Goal: Transaction & Acquisition: Purchase product/service

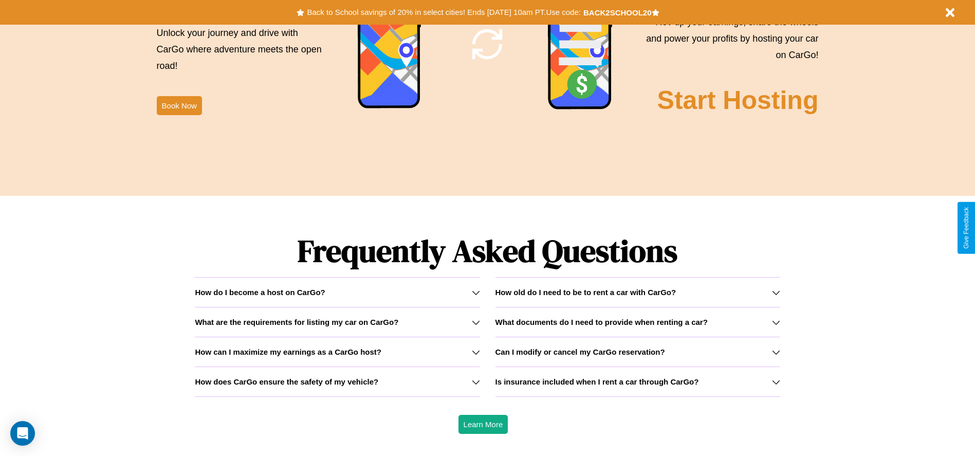
scroll to position [1475, 0]
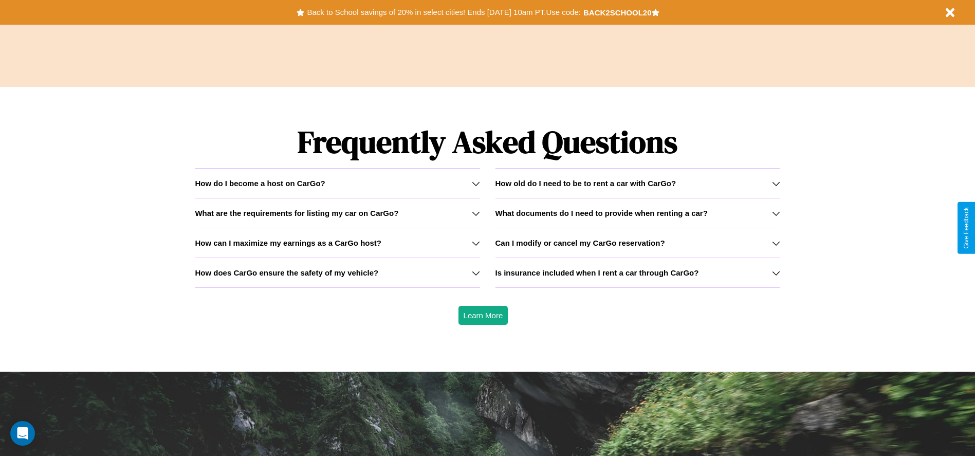
click at [337, 183] on div "How do I become a host on CarGo?" at bounding box center [337, 183] width 285 height 9
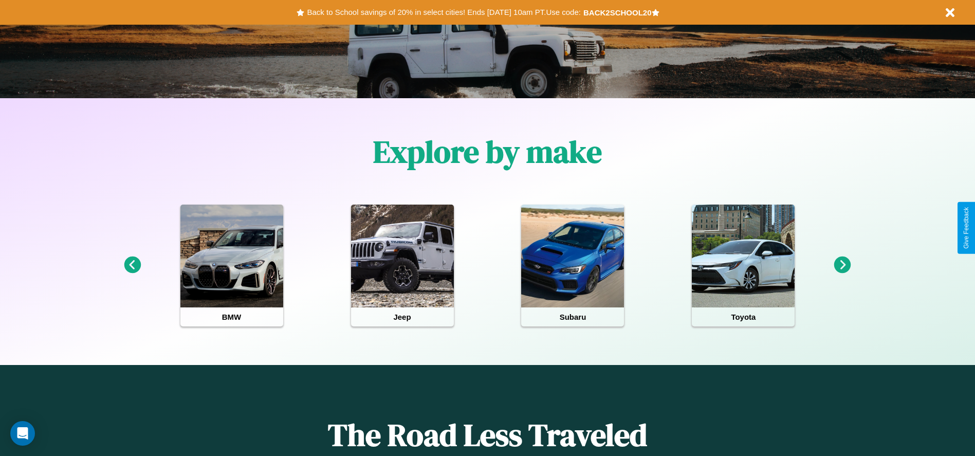
scroll to position [0, 0]
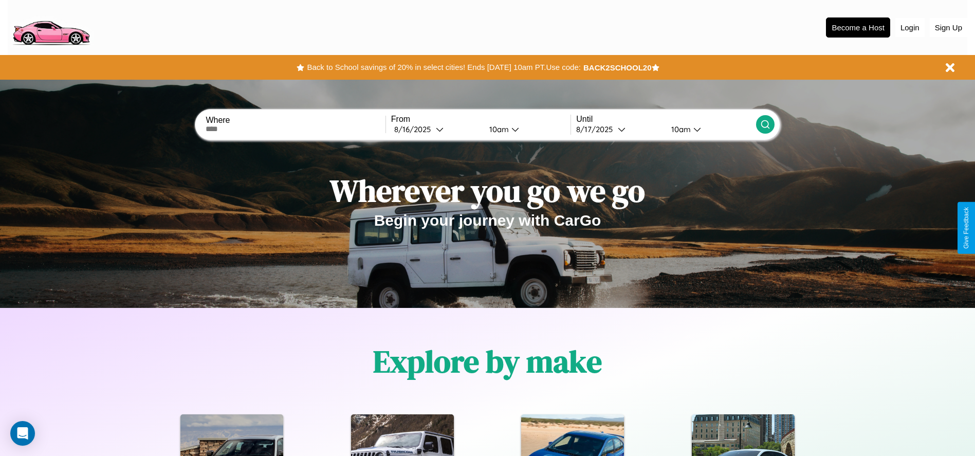
click at [296, 129] on input "text" at bounding box center [295, 129] width 179 height 8
type input "**********"
click at [436, 129] on div "[DATE]" at bounding box center [415, 129] width 42 height 10
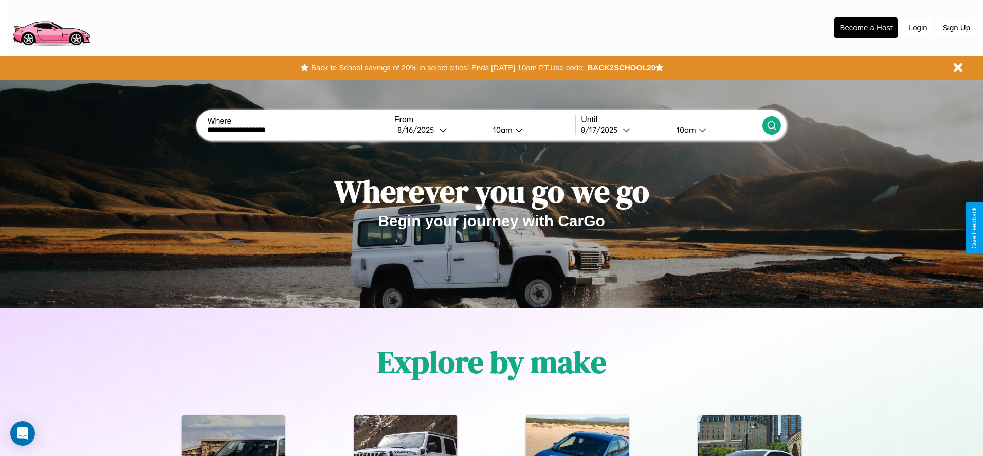
select select "*"
select select "****"
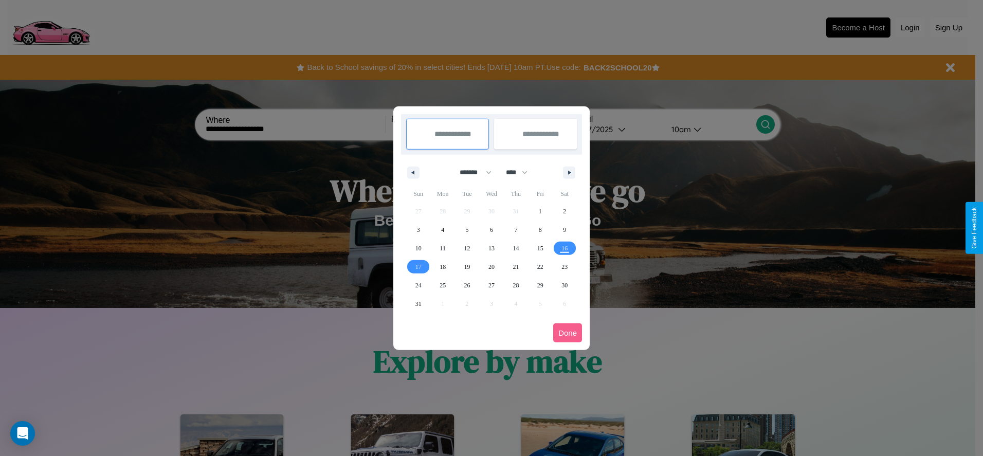
drag, startPoint x: 471, startPoint y: 172, endPoint x: 492, endPoint y: 206, distance: 39.7
click at [471, 172] on select "******* ******** ***** ***** *** **** **** ****** ********* ******* ******** **…" at bounding box center [474, 172] width 44 height 17
select select "*"
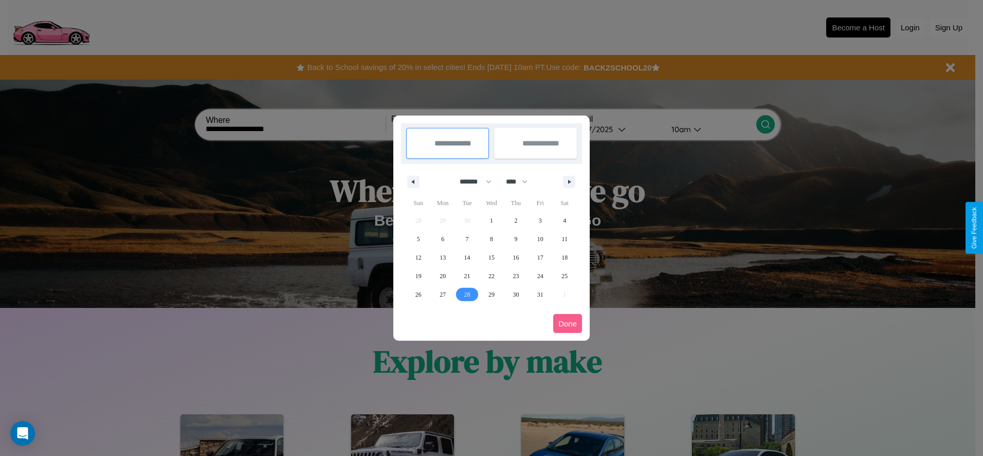
click at [467, 294] on span "28" at bounding box center [467, 294] width 6 height 19
type input "**********"
click at [569, 182] on icon "button" at bounding box center [571, 182] width 5 height 4
select select "**"
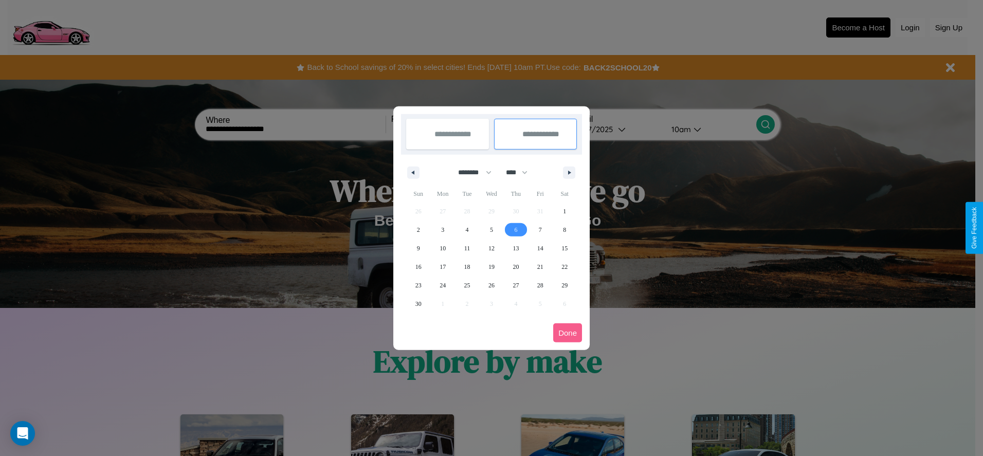
click at [516, 229] on span "6" at bounding box center [515, 230] width 3 height 19
type input "**********"
select select "*"
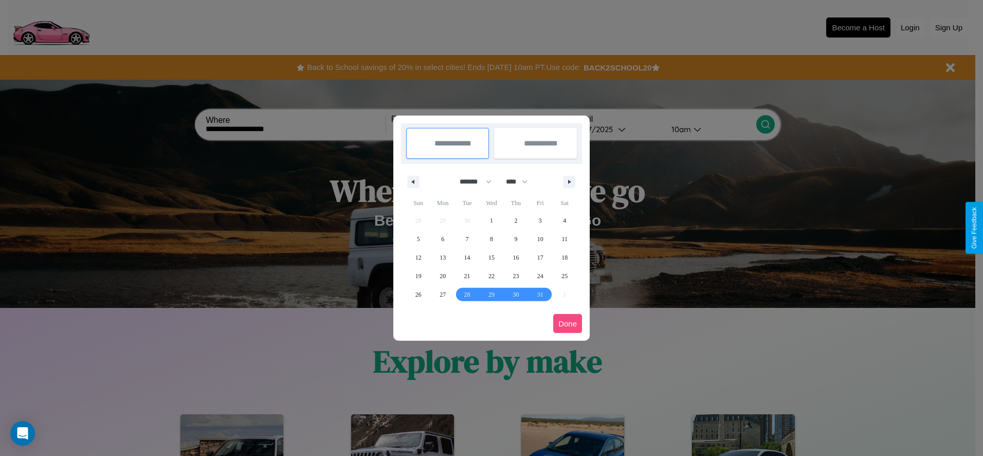
click at [568, 323] on button "Done" at bounding box center [567, 323] width 29 height 19
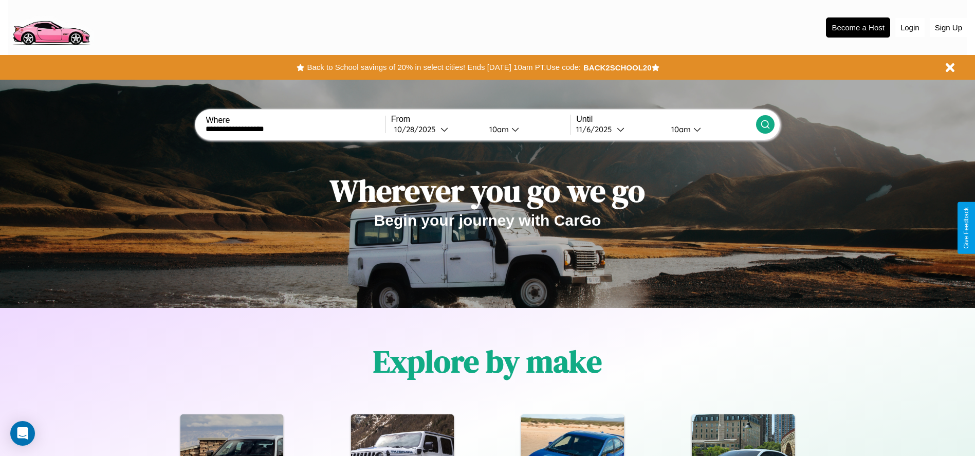
click at [765, 124] on icon at bounding box center [765, 124] width 10 height 10
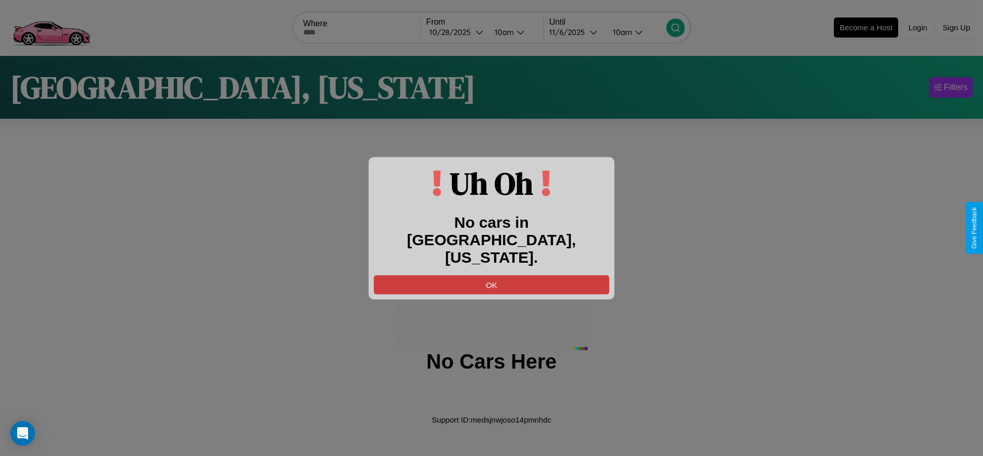
click at [492, 275] on button "OK" at bounding box center [492, 284] width 236 height 19
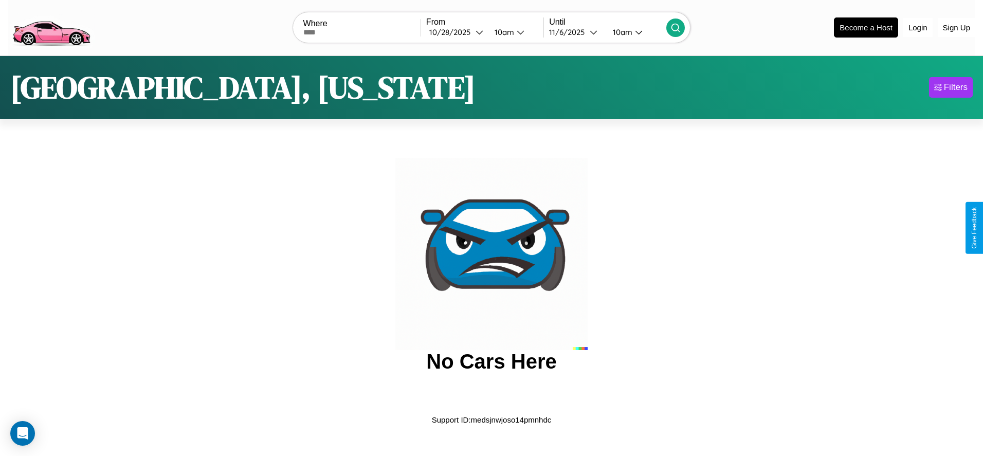
click at [51, 26] on img at bounding box center [51, 26] width 87 height 43
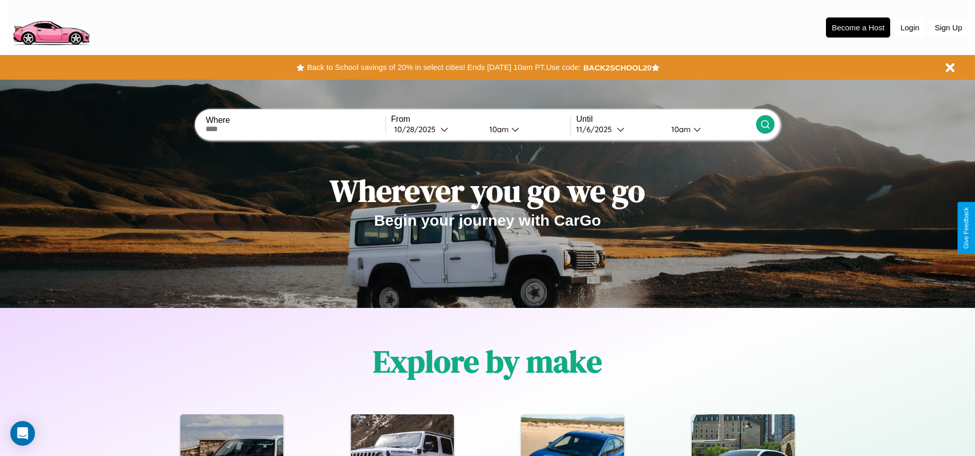
click at [296, 129] on input "text" at bounding box center [295, 129] width 179 height 8
type input "******"
click at [436, 129] on div "[DATE]" at bounding box center [417, 129] width 46 height 10
select select "*"
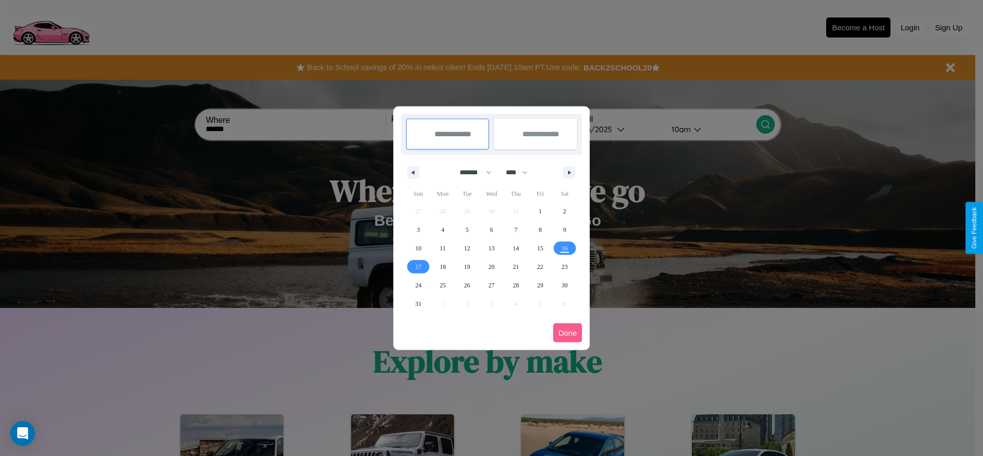
click at [471, 172] on select "******* ******** ***** ***** *** **** **** ****** ********* ******* ******** **…" at bounding box center [474, 172] width 44 height 17
drag, startPoint x: 521, startPoint y: 172, endPoint x: 492, endPoint y: 206, distance: 45.2
click at [521, 172] on select "**** **** **** **** **** **** **** **** **** **** **** **** **** **** **** ****…" at bounding box center [516, 172] width 31 height 17
select select "****"
click at [565, 211] on span "1" at bounding box center [564, 211] width 3 height 19
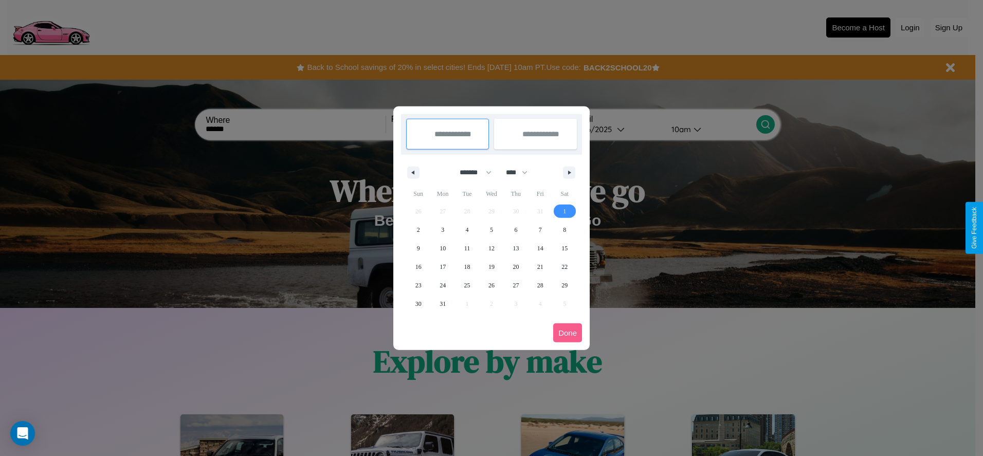
type input "**********"
click at [418, 229] on span "2" at bounding box center [418, 230] width 3 height 19
type input "**********"
click at [568, 333] on button "Done" at bounding box center [567, 332] width 29 height 19
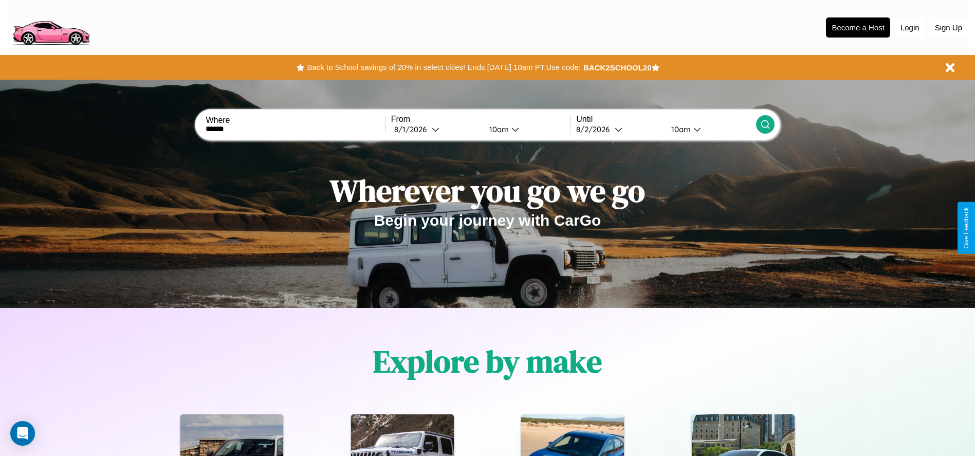
click at [680, 129] on div "10am" at bounding box center [679, 129] width 27 height 10
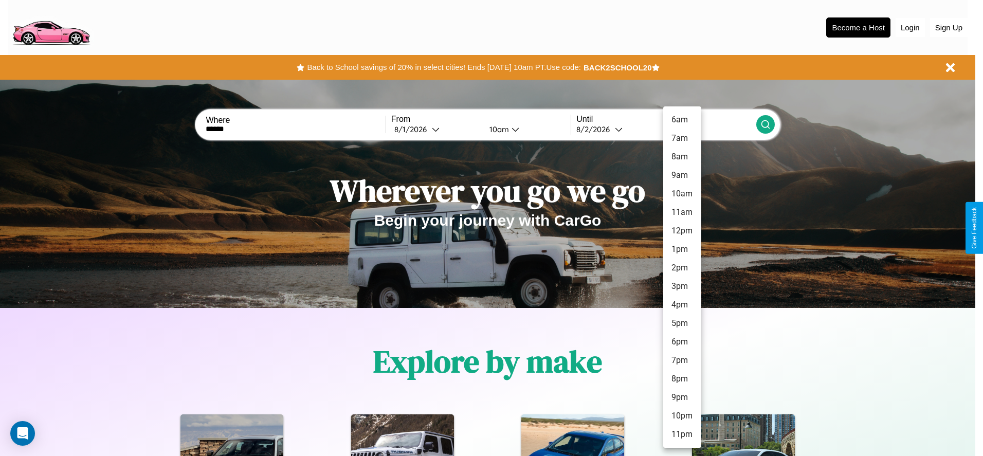
click at [682, 305] on li "4pm" at bounding box center [682, 305] width 38 height 19
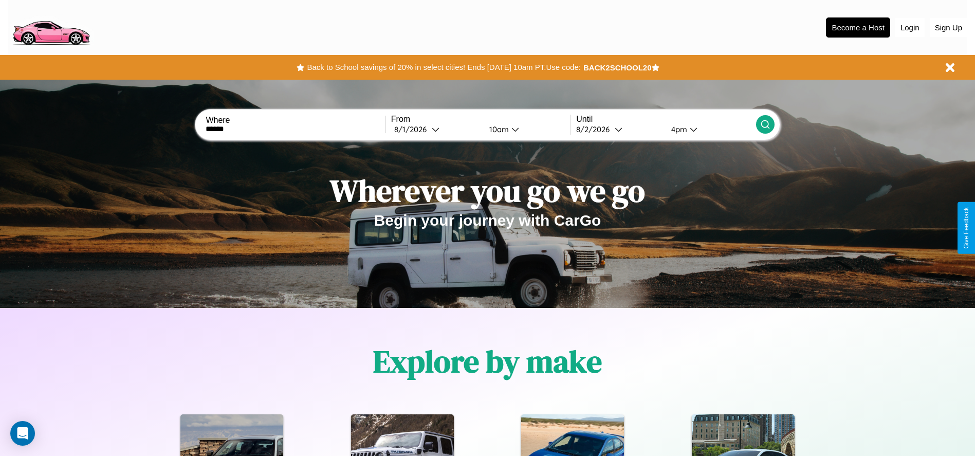
click at [765, 124] on icon at bounding box center [765, 124] width 10 height 10
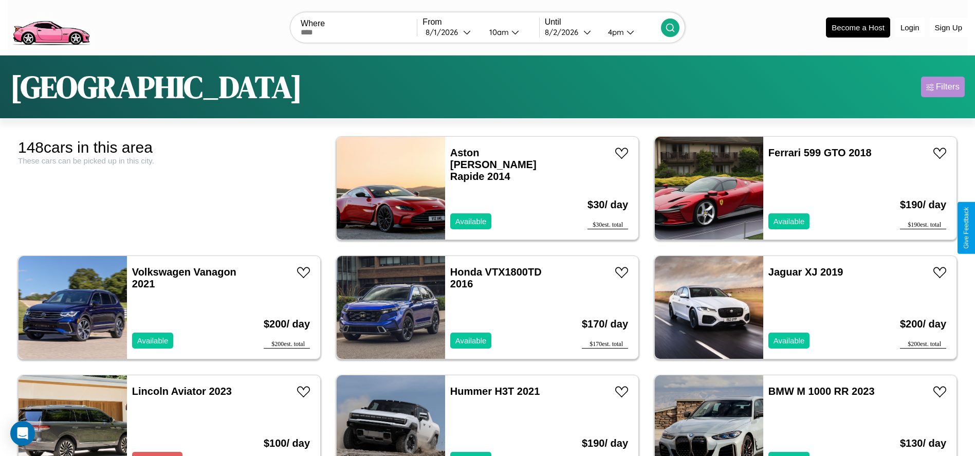
click at [943, 87] on div "Filters" at bounding box center [948, 87] width 24 height 10
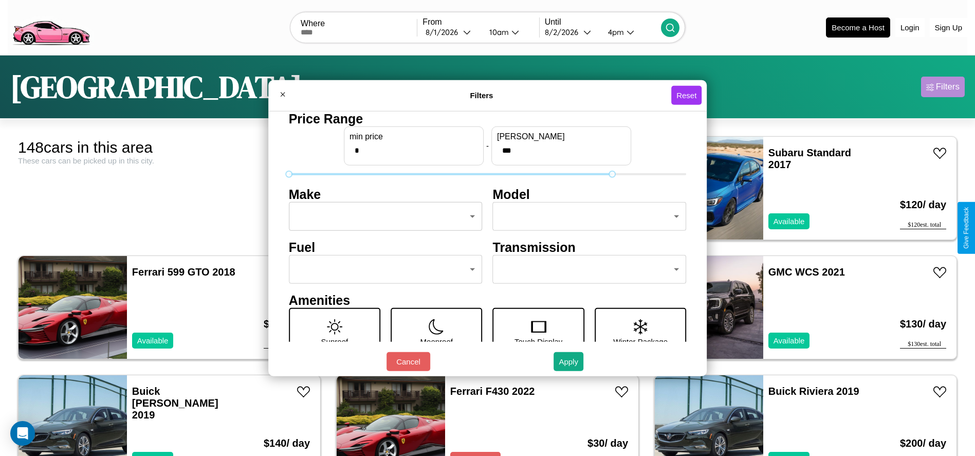
type input "***"
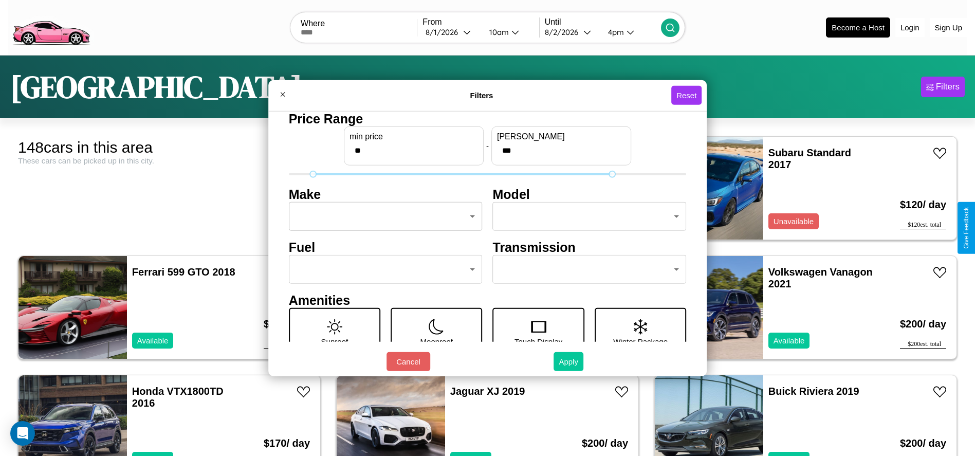
type input "**"
click at [569, 361] on button "Apply" at bounding box center [569, 361] width 30 height 19
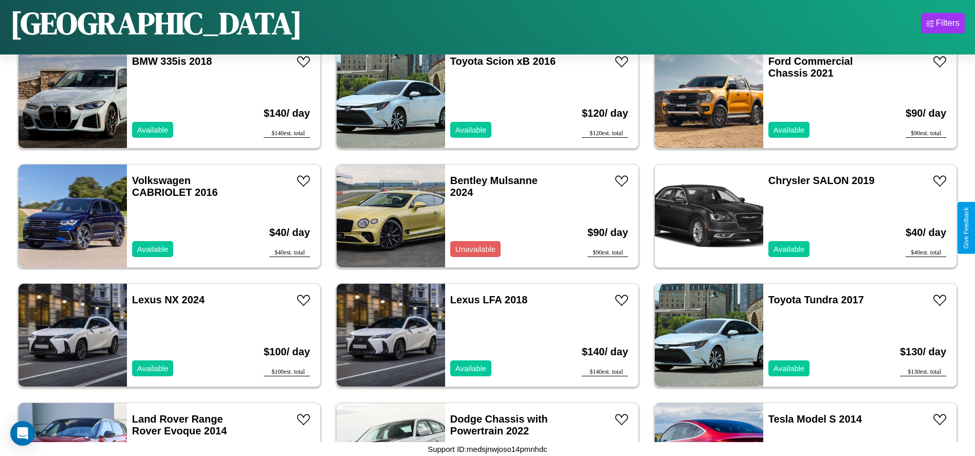
scroll to position [592, 0]
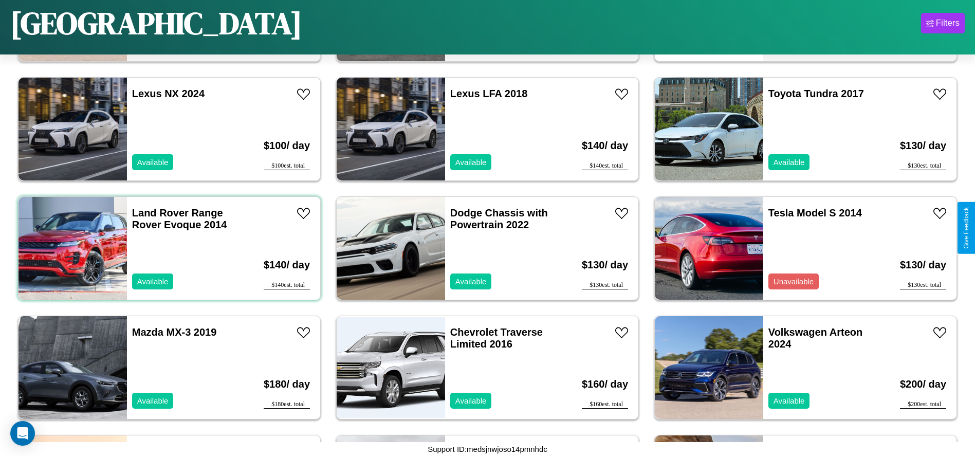
click at [168, 248] on div "Land Rover Range Rover Evoque 2014 Available" at bounding box center [186, 248] width 119 height 103
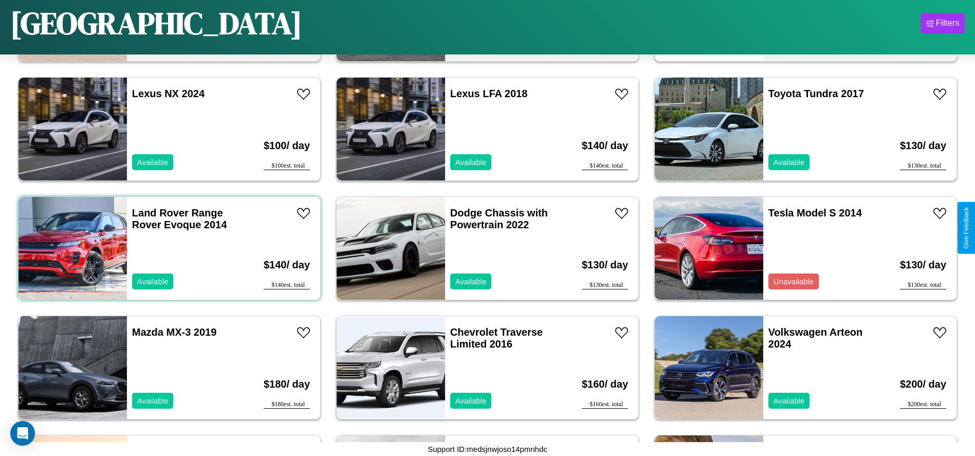
click at [168, 248] on div "Land Rover Range Rover Evoque 2014 Available" at bounding box center [186, 248] width 119 height 103
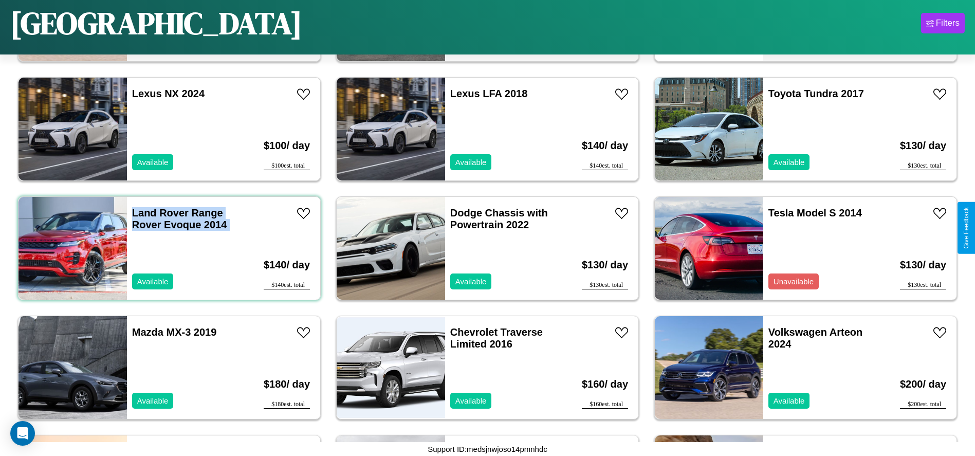
click at [168, 248] on div "Land Rover Range Rover Evoque 2014 Available" at bounding box center [186, 248] width 119 height 103
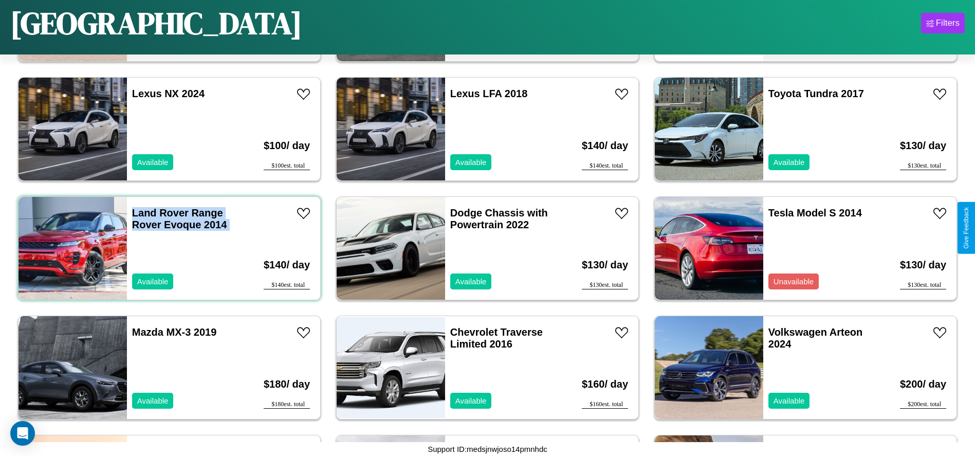
click at [168, 248] on div "Land Rover Range Rover Evoque 2014 Available" at bounding box center [186, 248] width 119 height 103
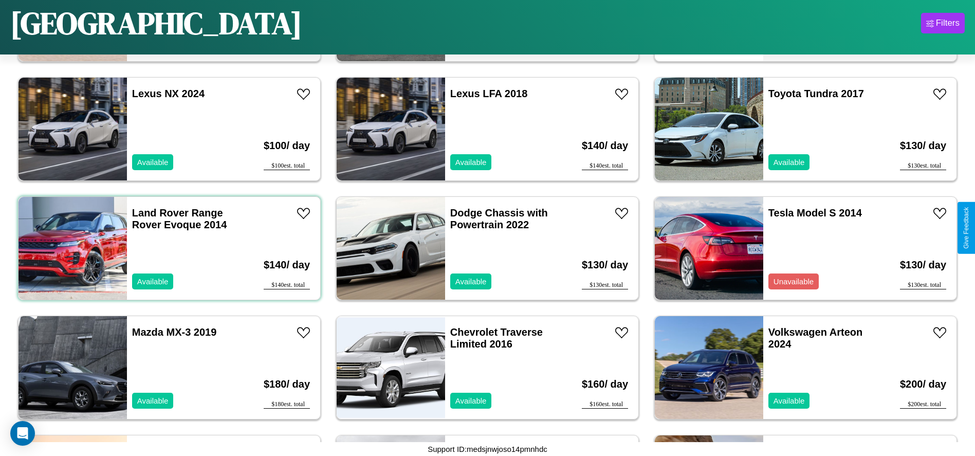
click at [168, 248] on div "Land Rover Range Rover Evoque 2014 Available" at bounding box center [186, 248] width 119 height 103
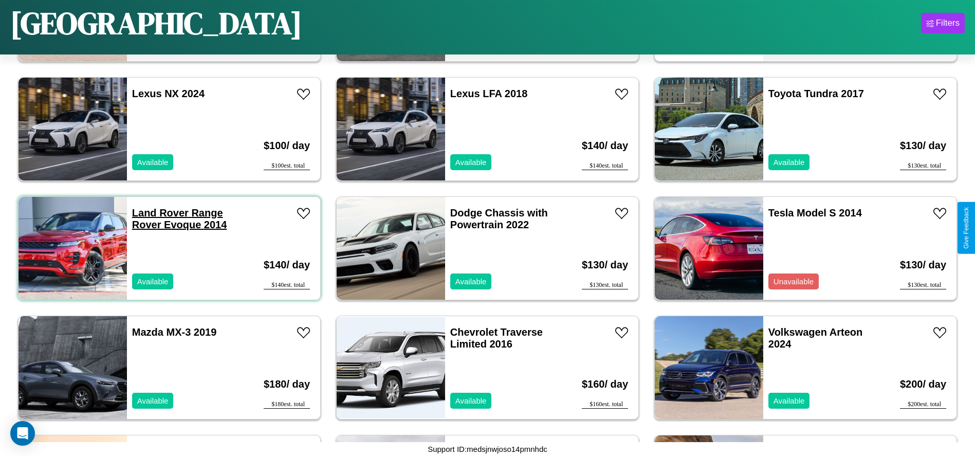
click at [159, 213] on link "Land Rover Range Rover Evoque 2014" at bounding box center [179, 218] width 95 height 23
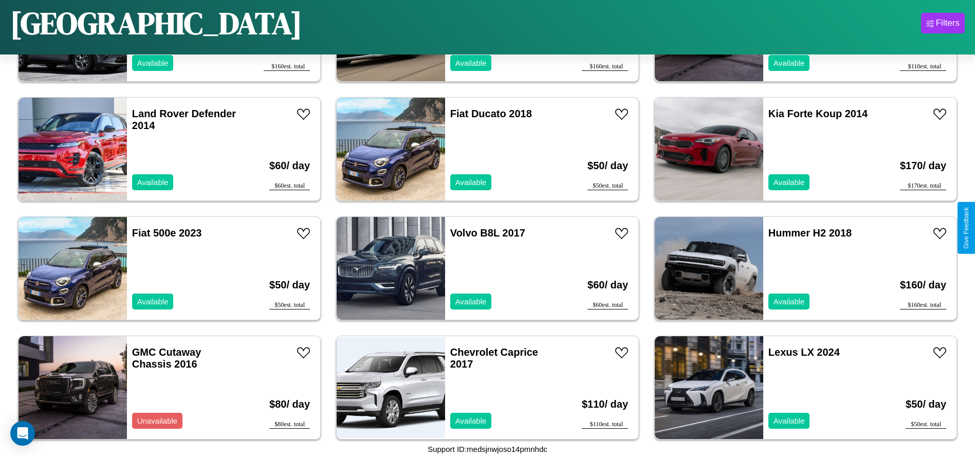
scroll to position [5125, 0]
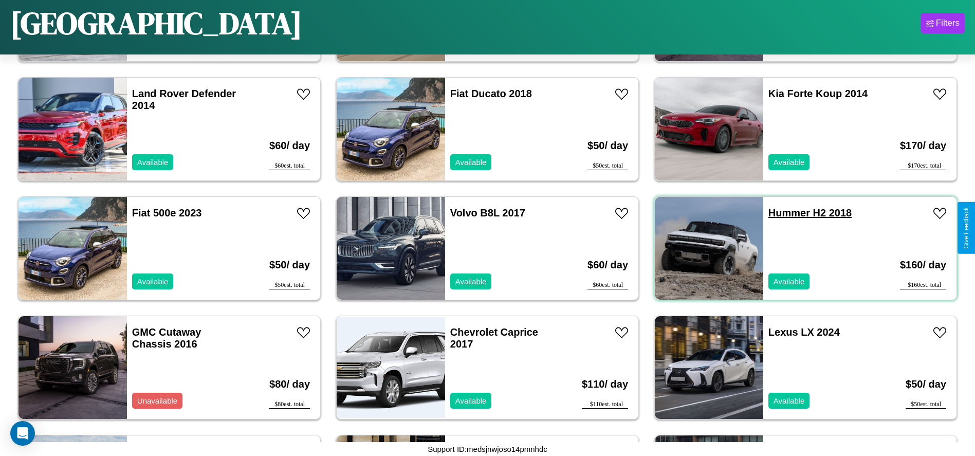
click at [783, 213] on link "Hummer H2 2018" at bounding box center [810, 212] width 83 height 11
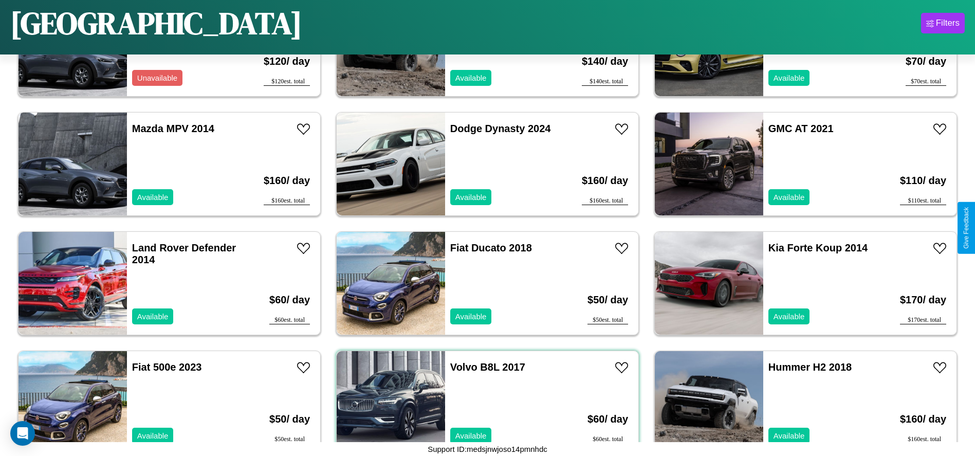
scroll to position [4529, 0]
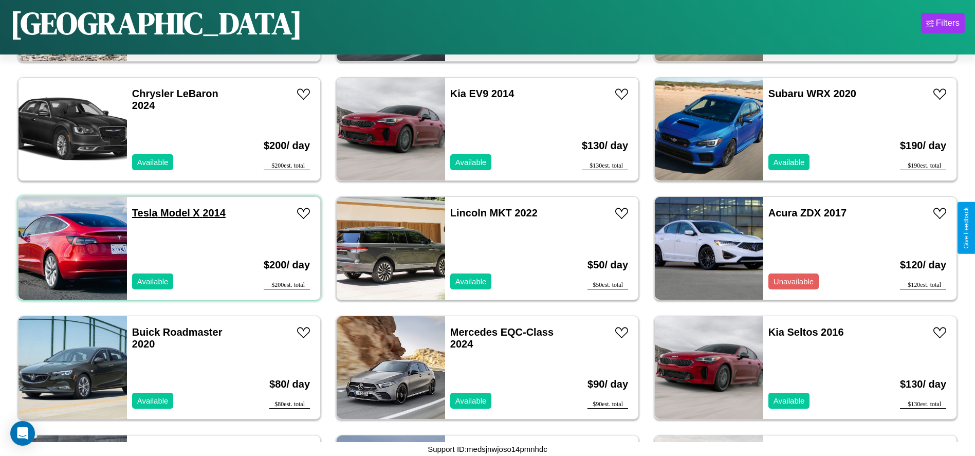
click at [143, 213] on link "Tesla Model X 2014" at bounding box center [179, 212] width 94 height 11
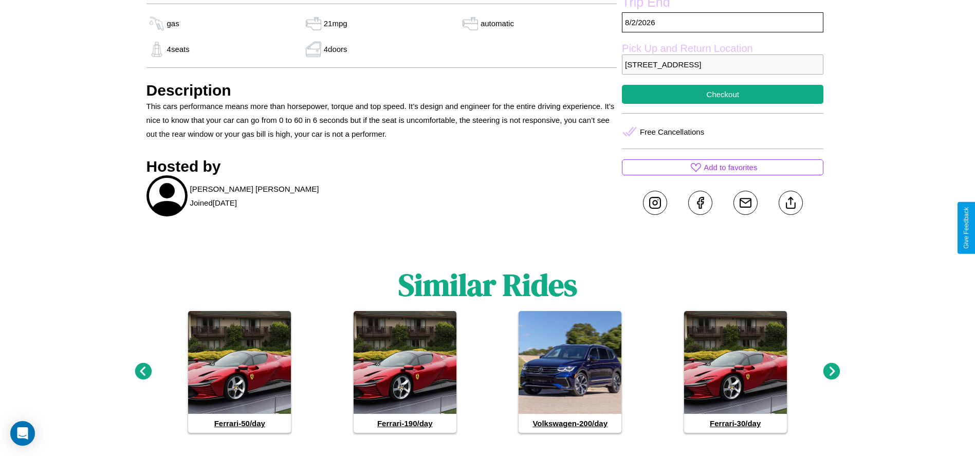
scroll to position [384, 0]
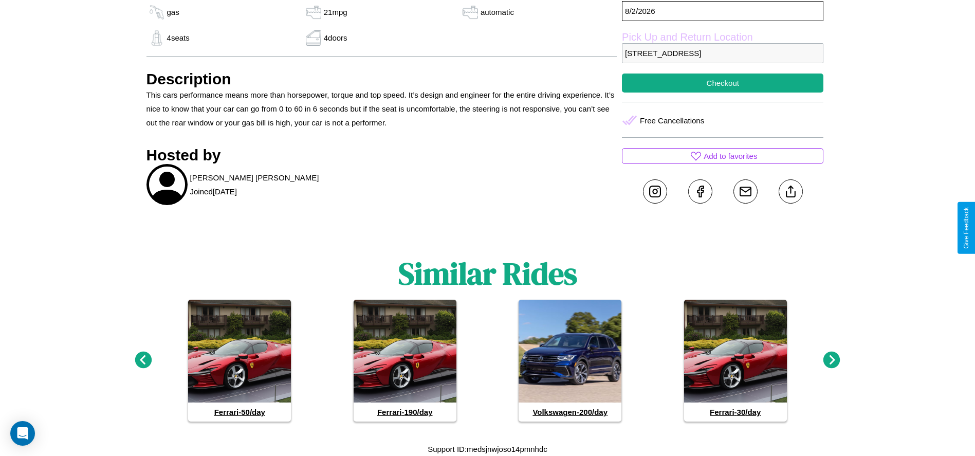
click at [143, 360] on icon at bounding box center [143, 360] width 17 height 17
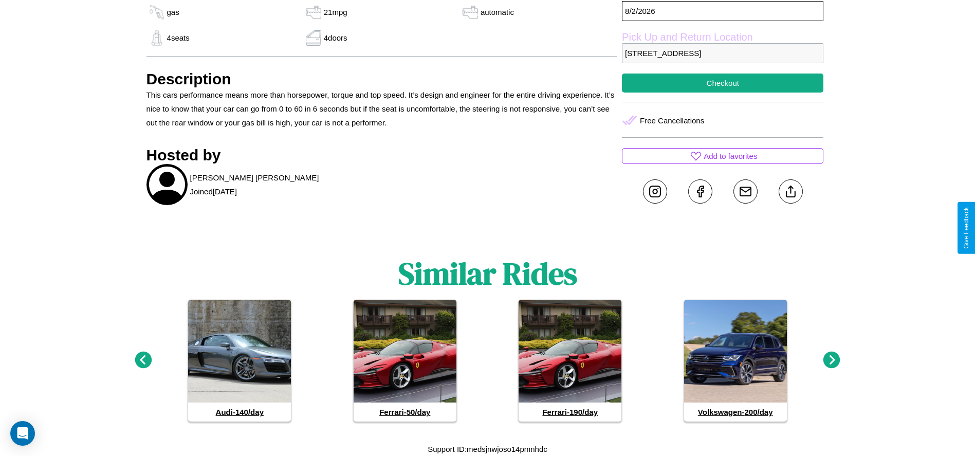
click at [832, 360] on icon at bounding box center [832, 360] width 17 height 17
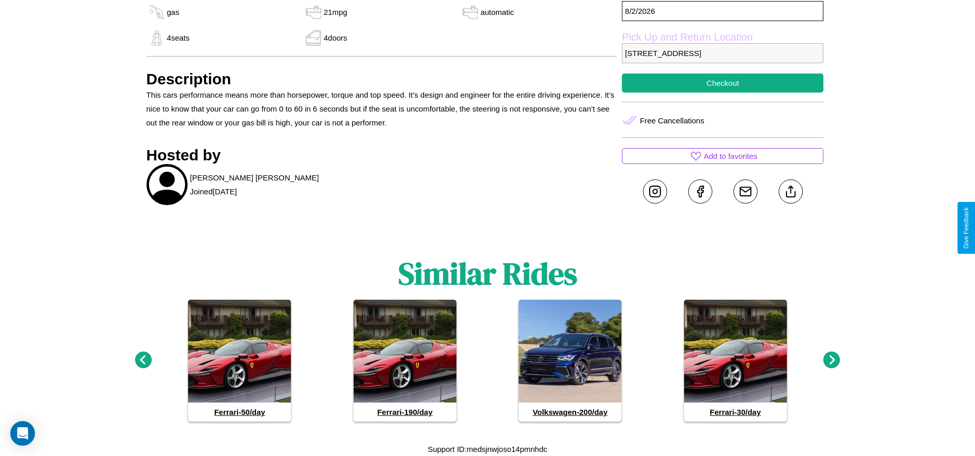
click at [832, 360] on icon at bounding box center [832, 360] width 17 height 17
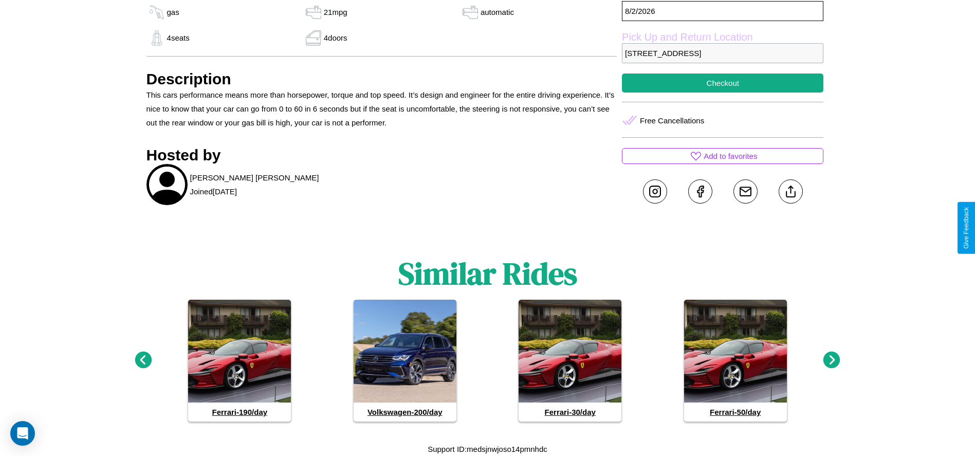
click at [832, 360] on icon at bounding box center [832, 360] width 17 height 17
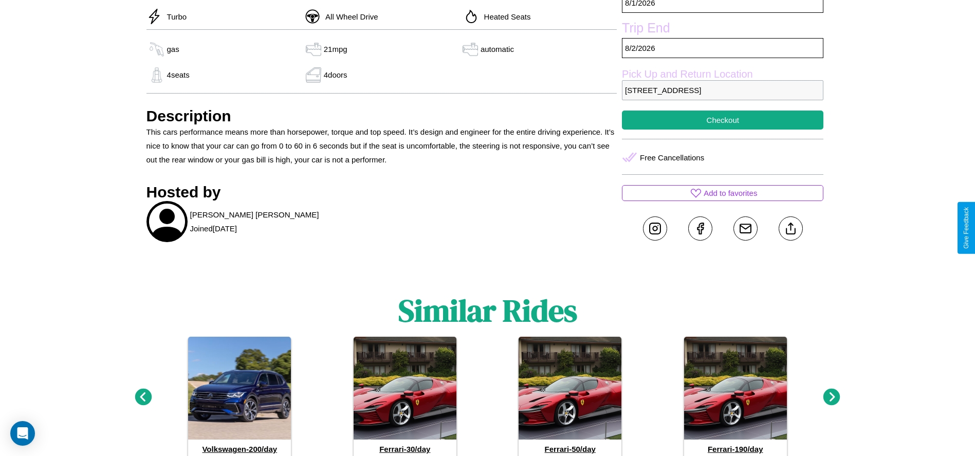
scroll to position [312, 0]
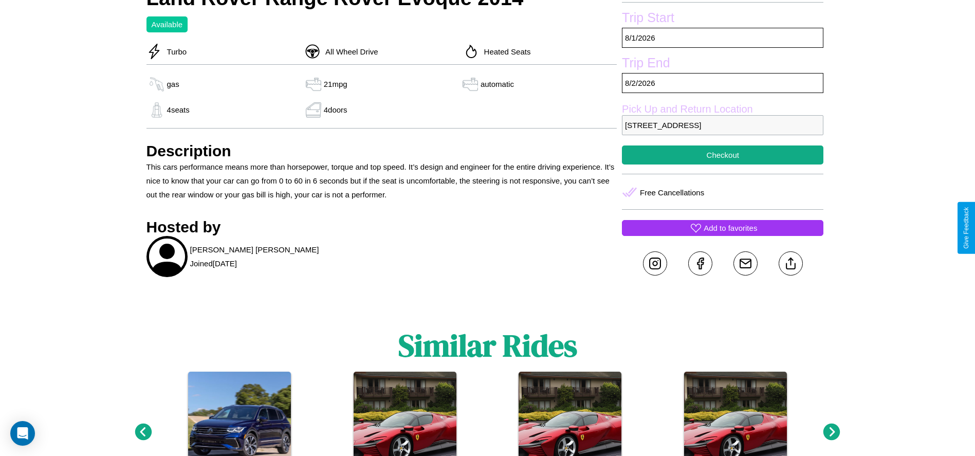
click at [723, 228] on p "Add to favorites" at bounding box center [730, 228] width 53 height 14
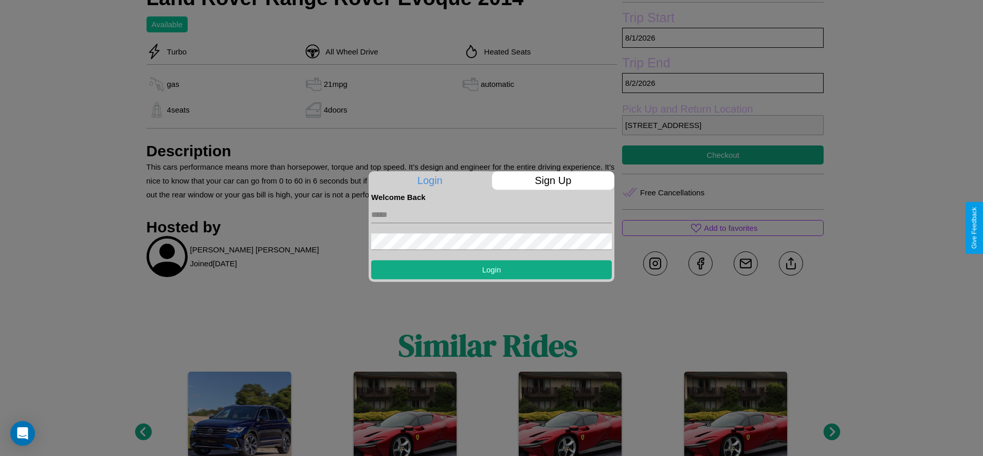
click at [492, 214] on input "text" at bounding box center [491, 215] width 241 height 16
type input "**********"
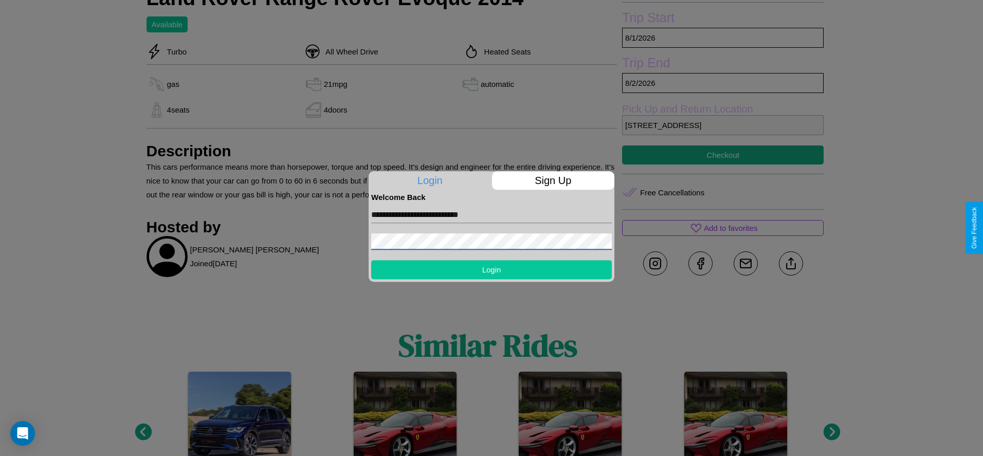
click at [492, 269] on button "Login" at bounding box center [491, 269] width 241 height 19
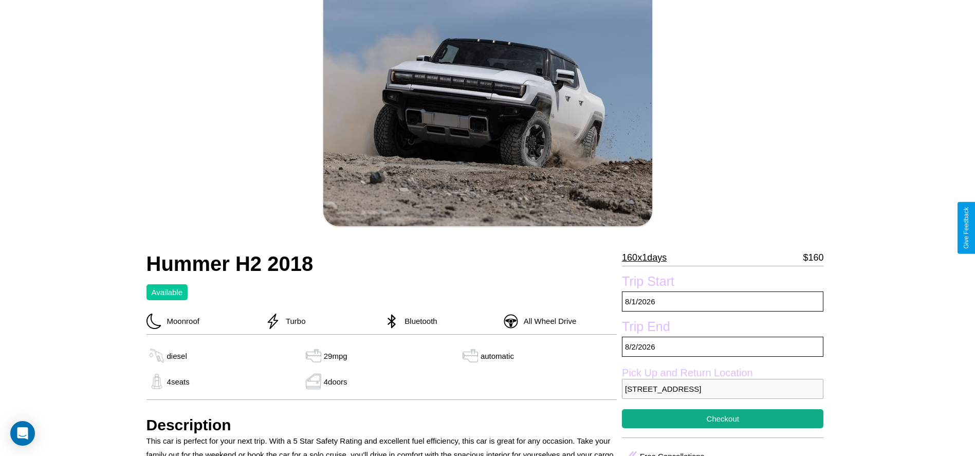
scroll to position [105, 0]
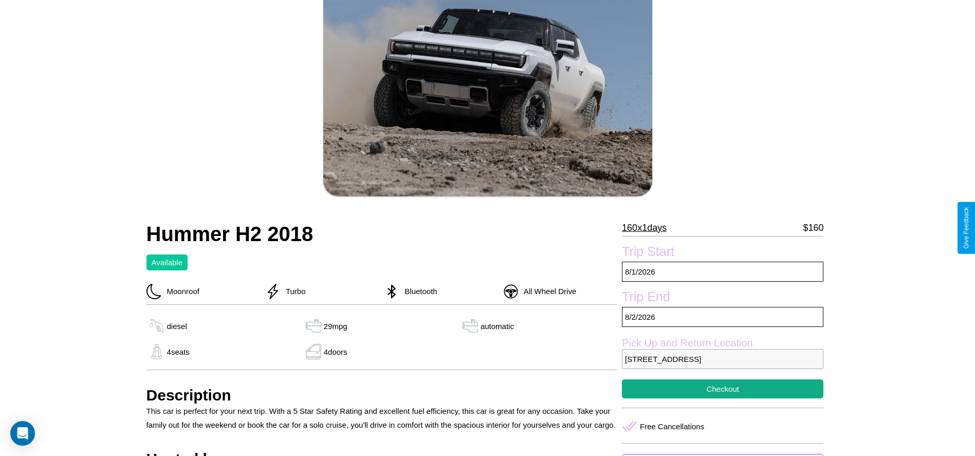
click at [648, 228] on p "160 x 1 days" at bounding box center [644, 228] width 45 height 16
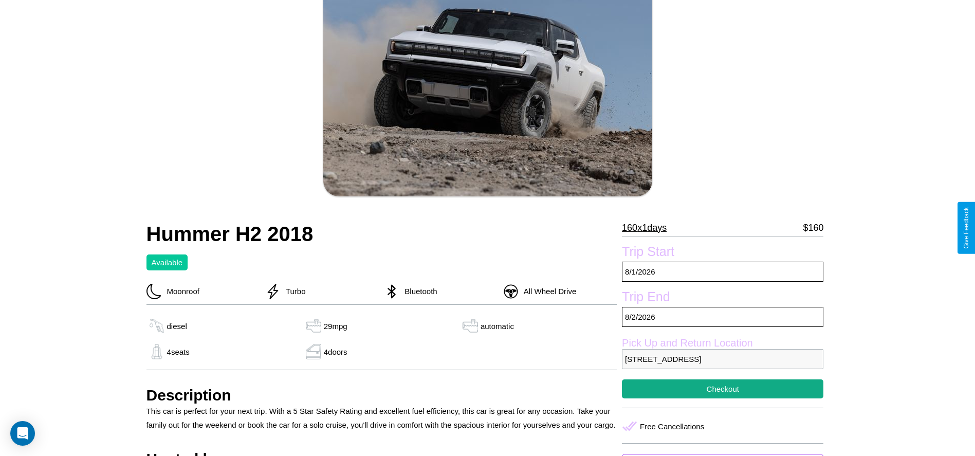
click at [648, 228] on p "160 x 1 days" at bounding box center [644, 228] width 45 height 16
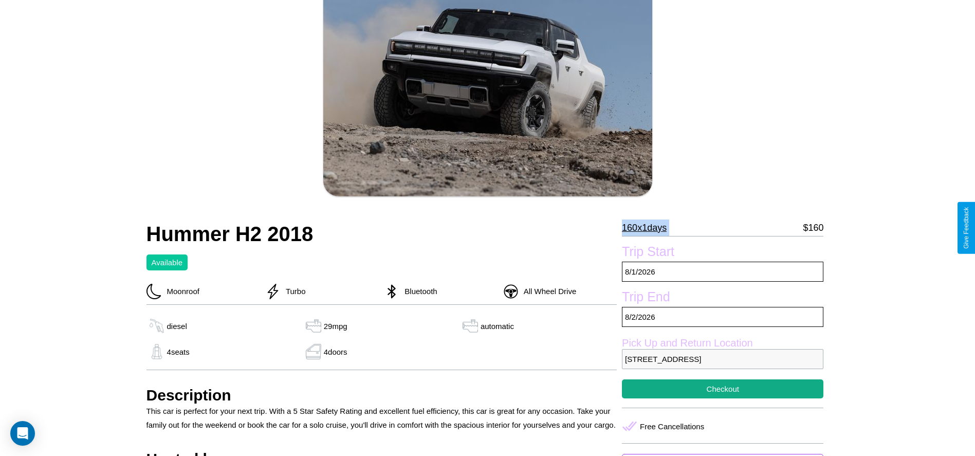
click at [648, 228] on p "160 x 1 days" at bounding box center [644, 228] width 45 height 16
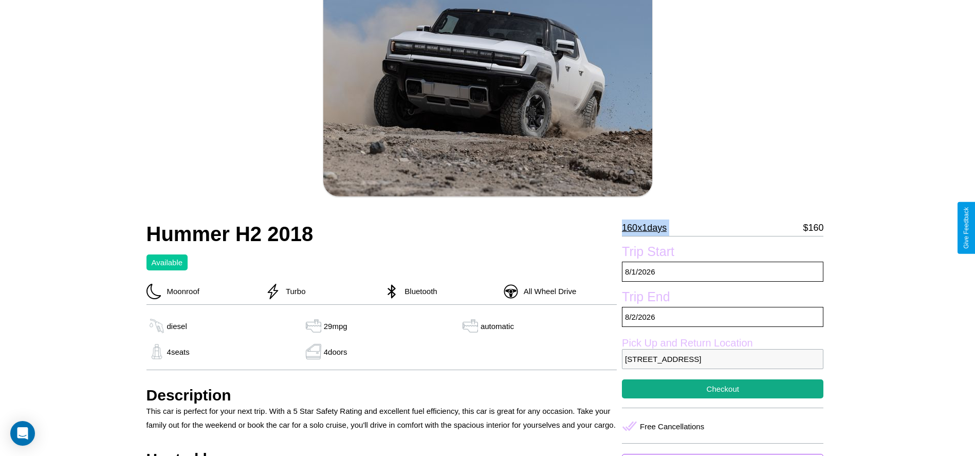
click at [648, 228] on p "160 x 1 days" at bounding box center [644, 228] width 45 height 16
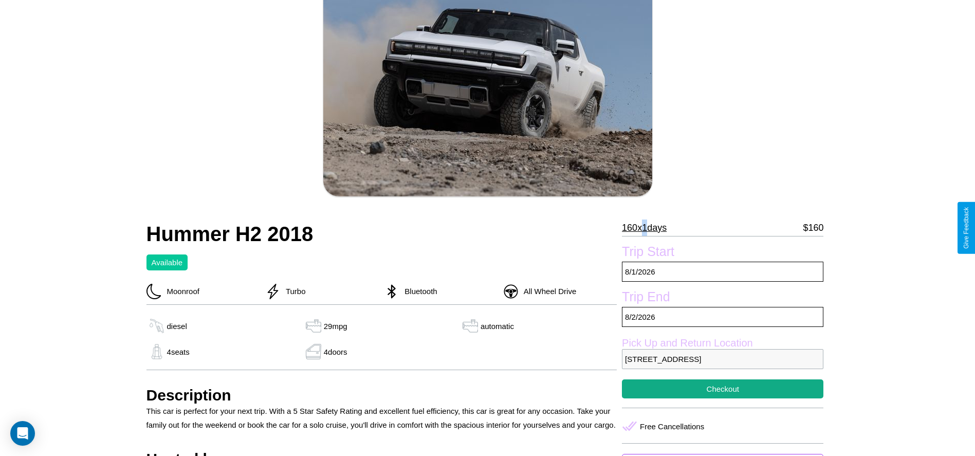
click at [648, 228] on p "160 x 1 days" at bounding box center [644, 228] width 45 height 16
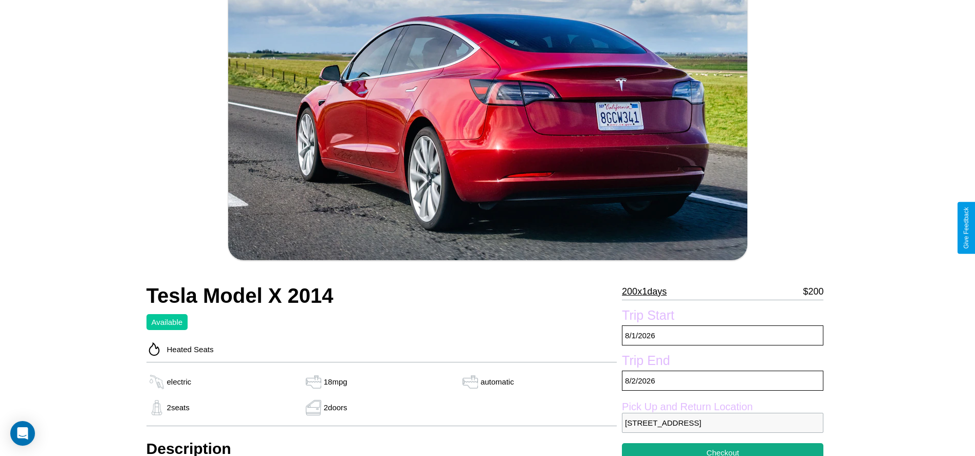
scroll to position [385, 0]
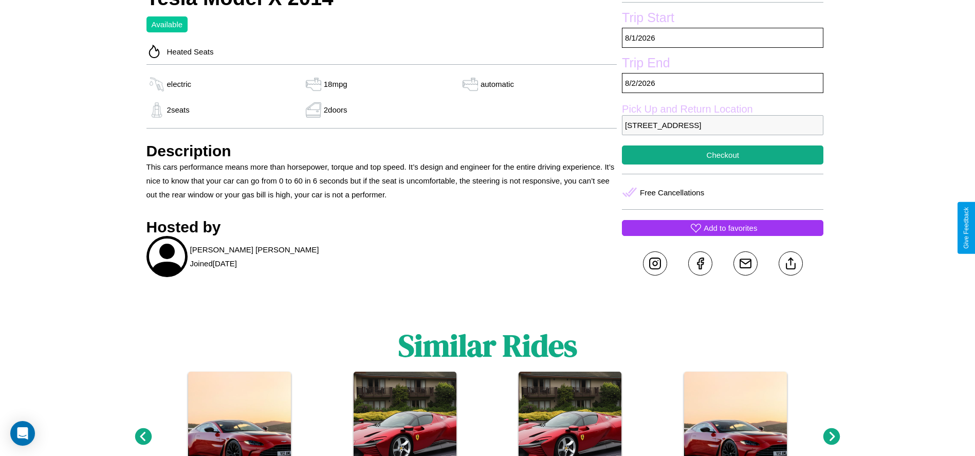
click at [723, 228] on p "Add to favorites" at bounding box center [730, 228] width 53 height 14
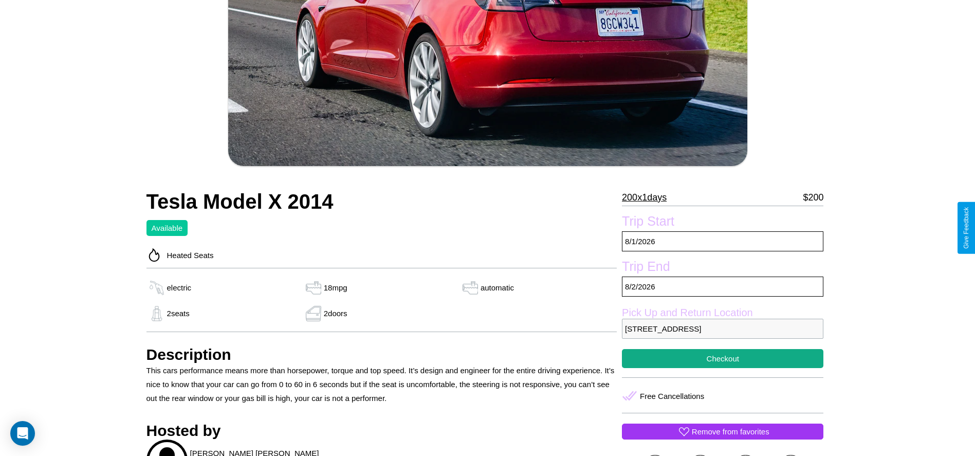
scroll to position [151, 0]
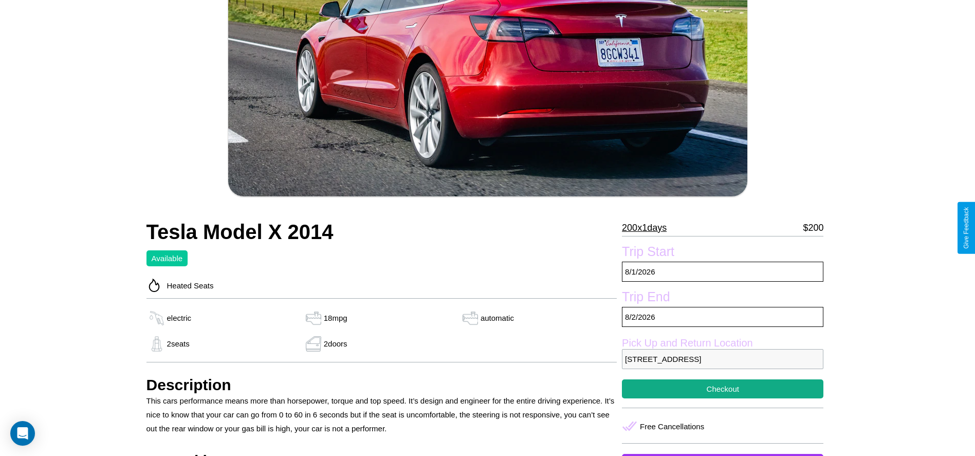
click at [648, 228] on p "200 x 1 days" at bounding box center [644, 228] width 45 height 16
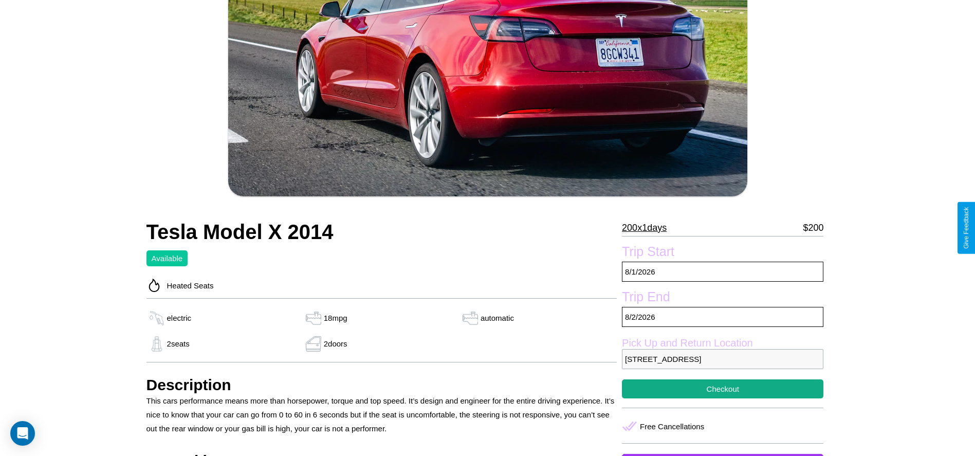
click at [648, 228] on p "200 x 1 days" at bounding box center [644, 228] width 45 height 16
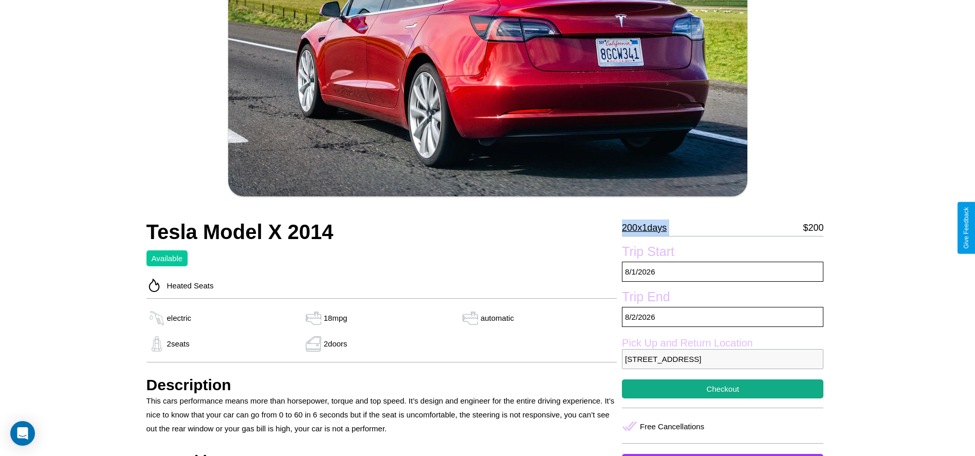
click at [648, 228] on p "200 x 1 days" at bounding box center [644, 228] width 45 height 16
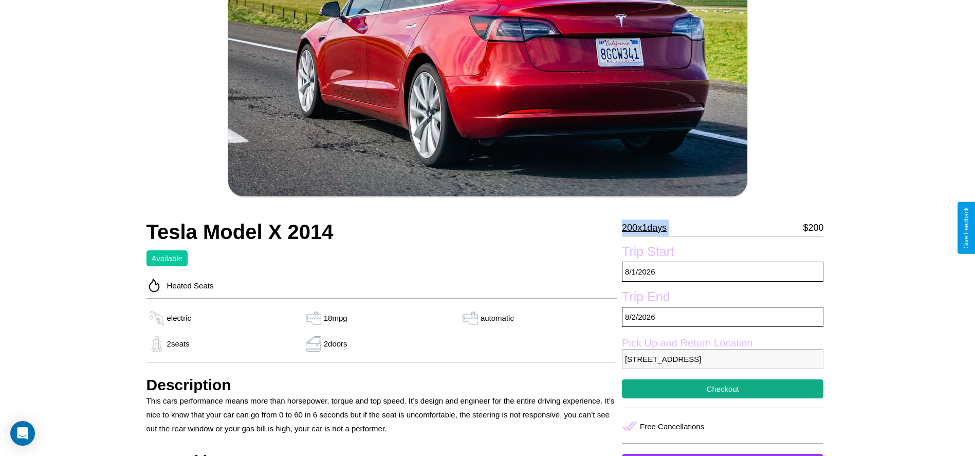
click at [648, 228] on p "200 x 1 days" at bounding box center [644, 228] width 45 height 16
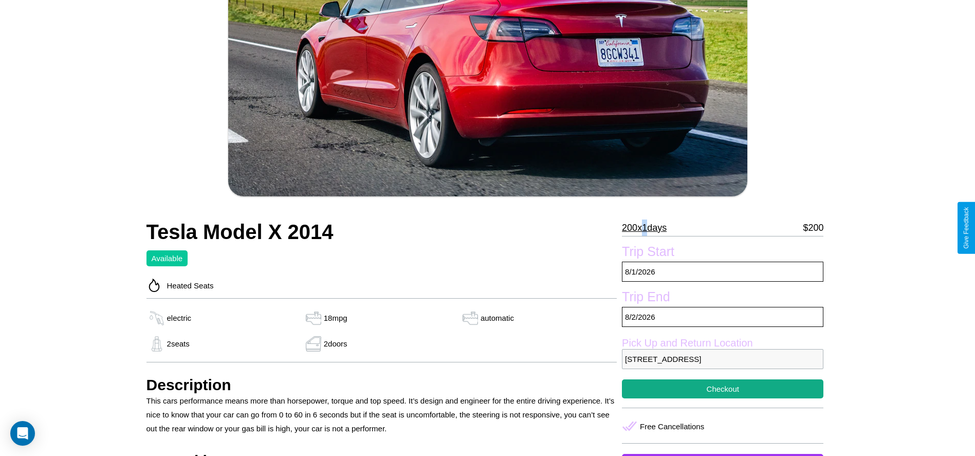
click at [648, 228] on p "200 x 1 days" at bounding box center [644, 228] width 45 height 16
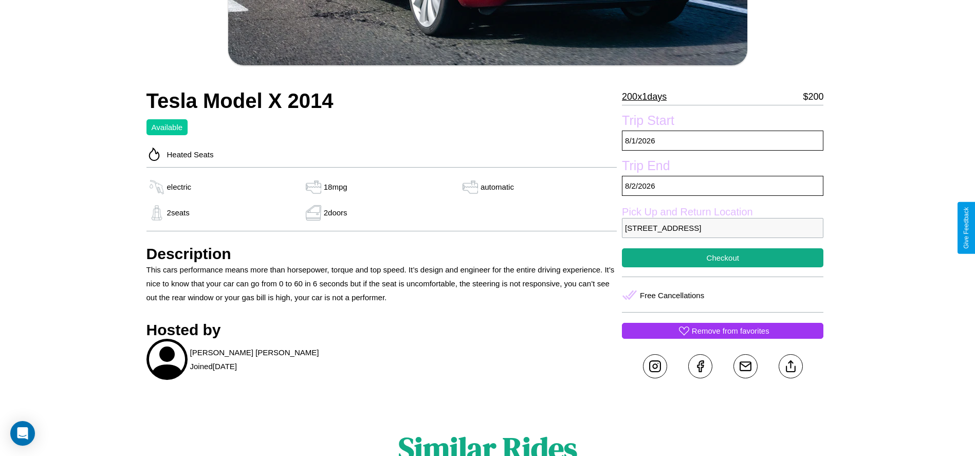
scroll to position [312, 0]
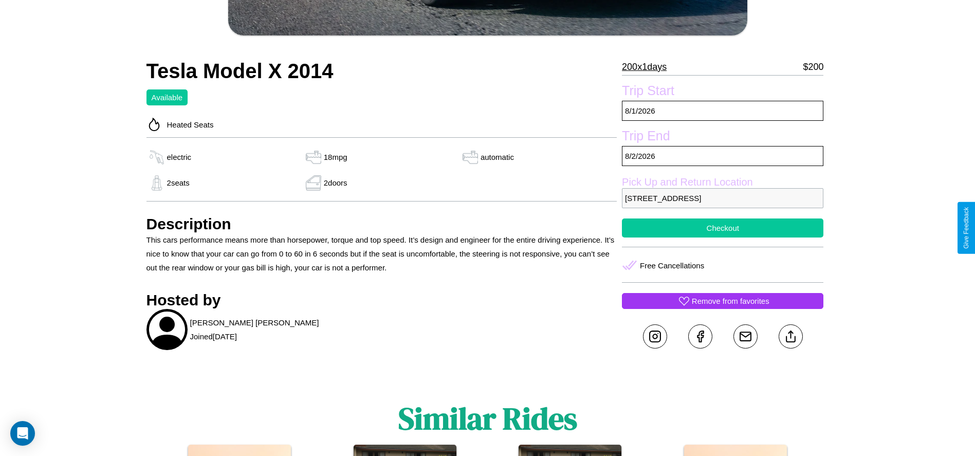
click at [723, 228] on button "Checkout" at bounding box center [723, 228] width 202 height 19
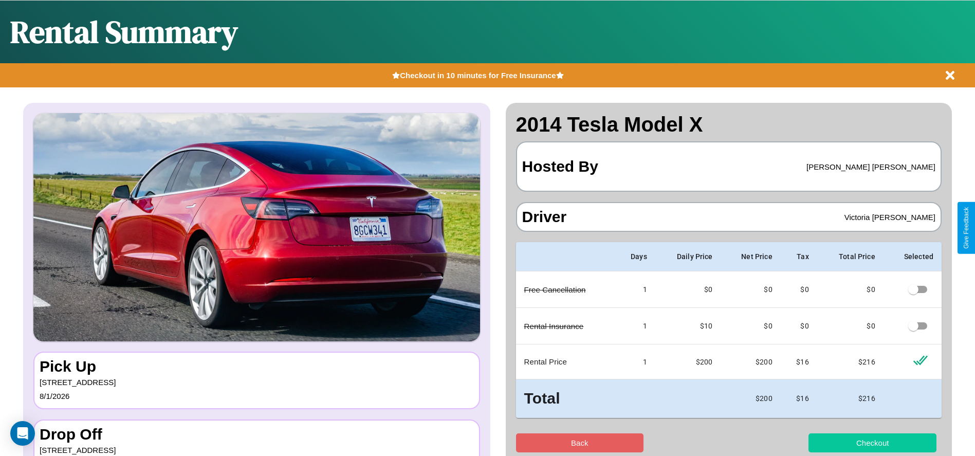
click at [873, 443] on button "Checkout" at bounding box center [873, 442] width 128 height 19
